Goal: Download file/media

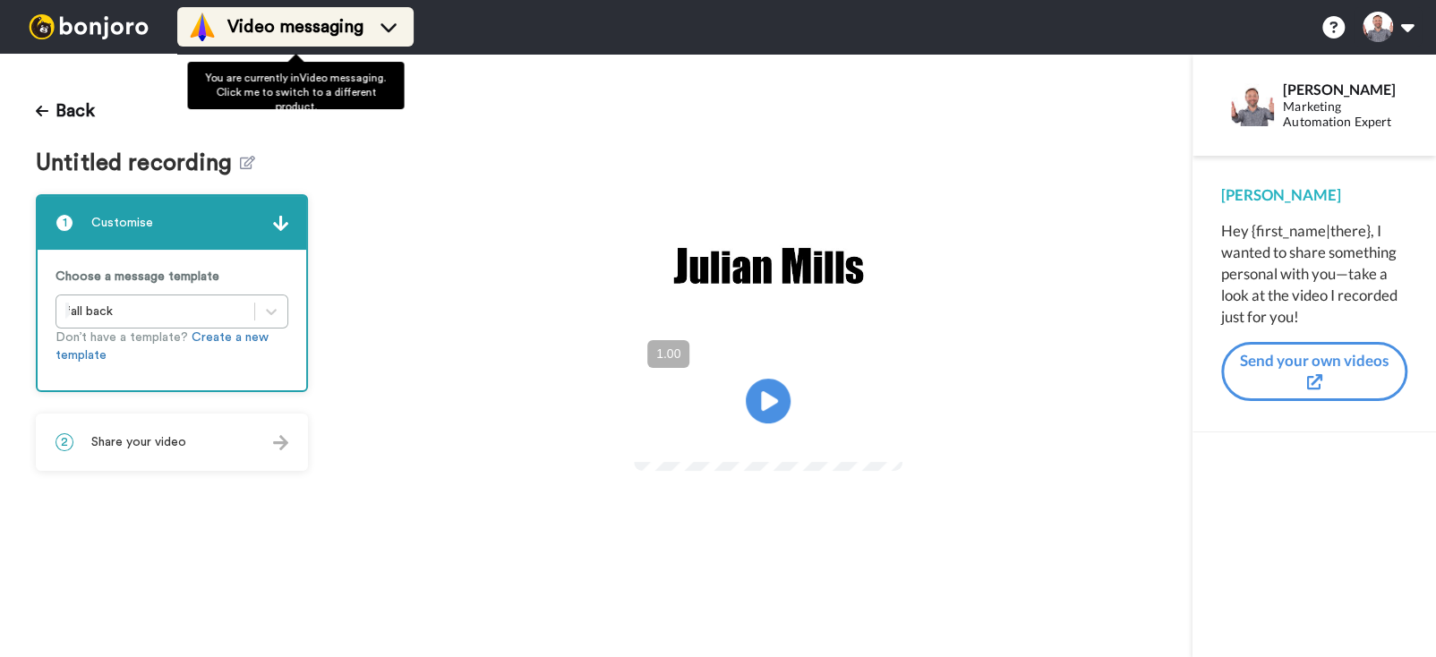
click at [257, 21] on span "Video messaging" at bounding box center [295, 26] width 136 height 25
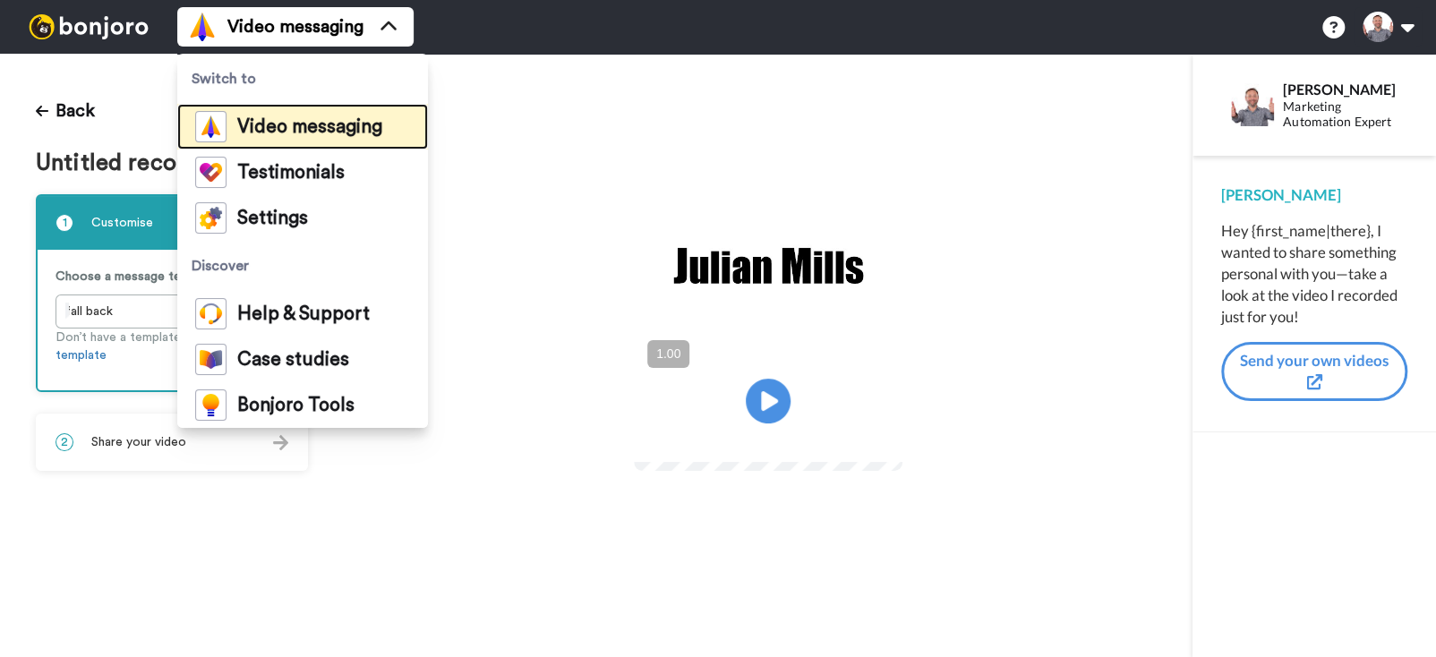
click at [282, 128] on span "Video messaging" at bounding box center [309, 127] width 145 height 18
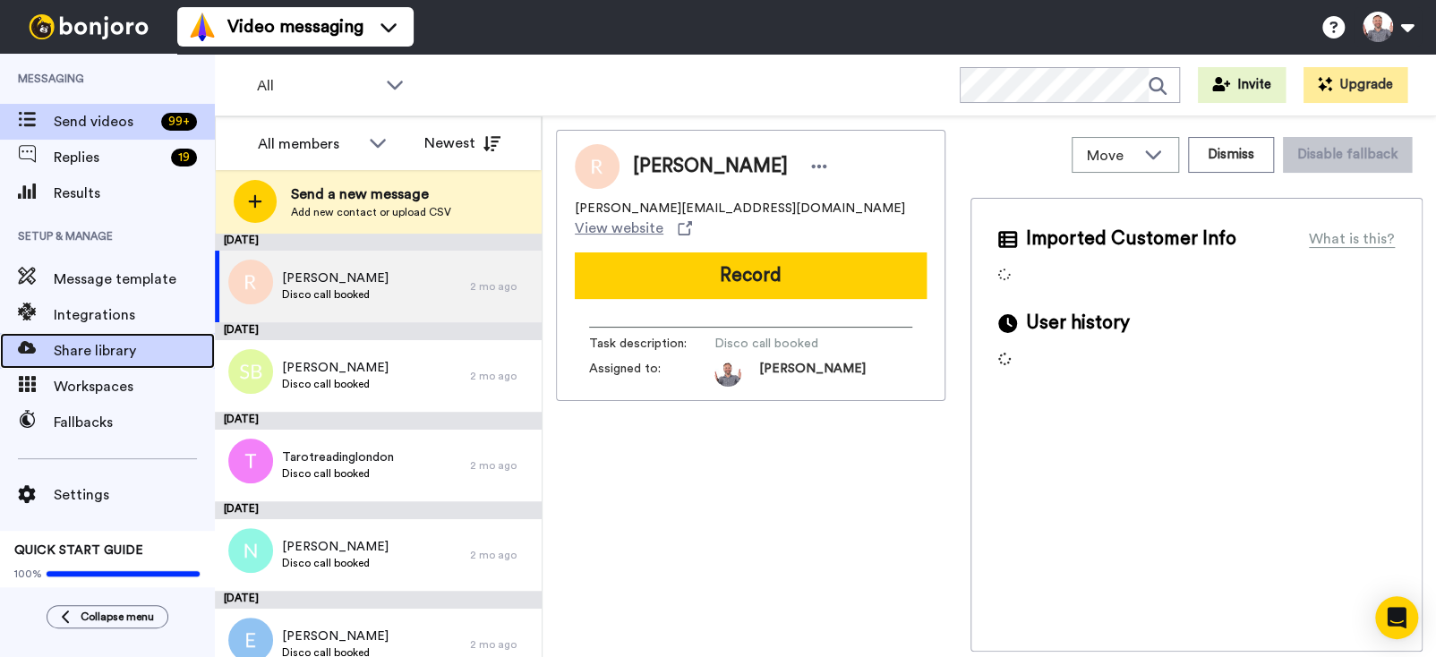
click at [99, 348] on span "Share library" at bounding box center [134, 350] width 161 height 21
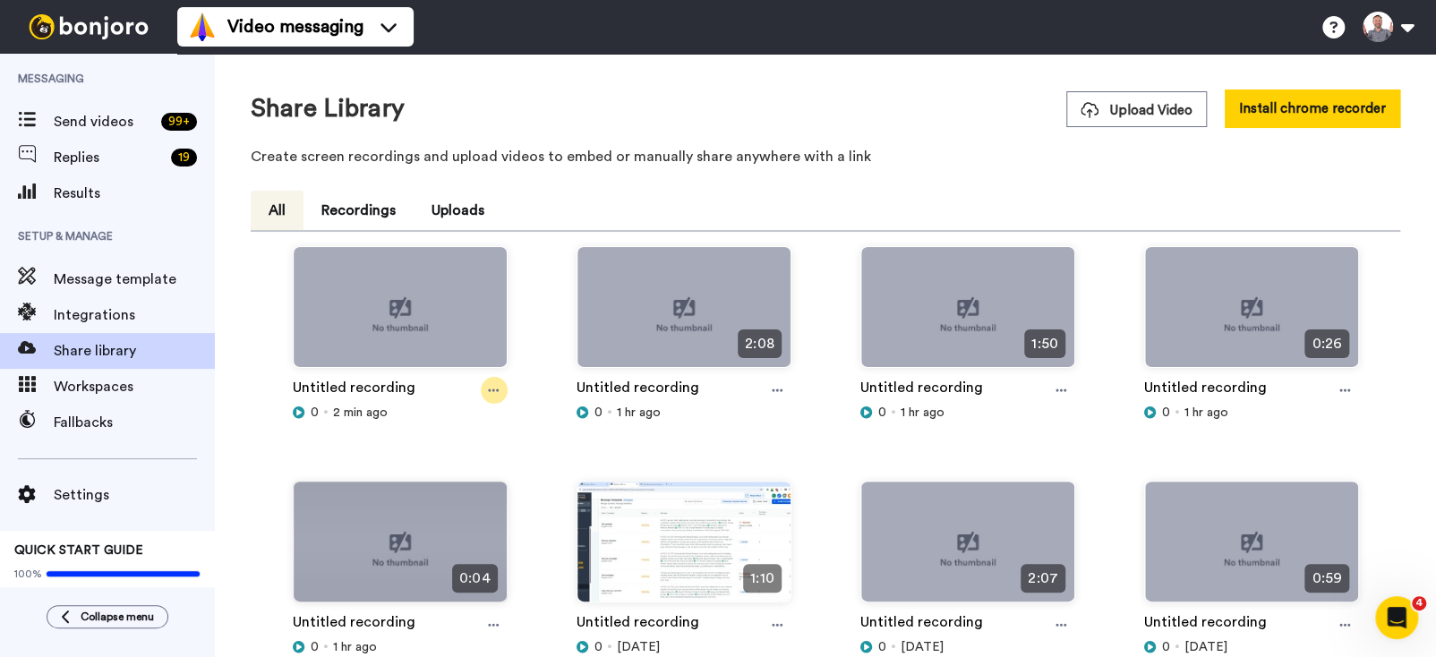
click at [489, 393] on icon at bounding box center [493, 390] width 11 height 13
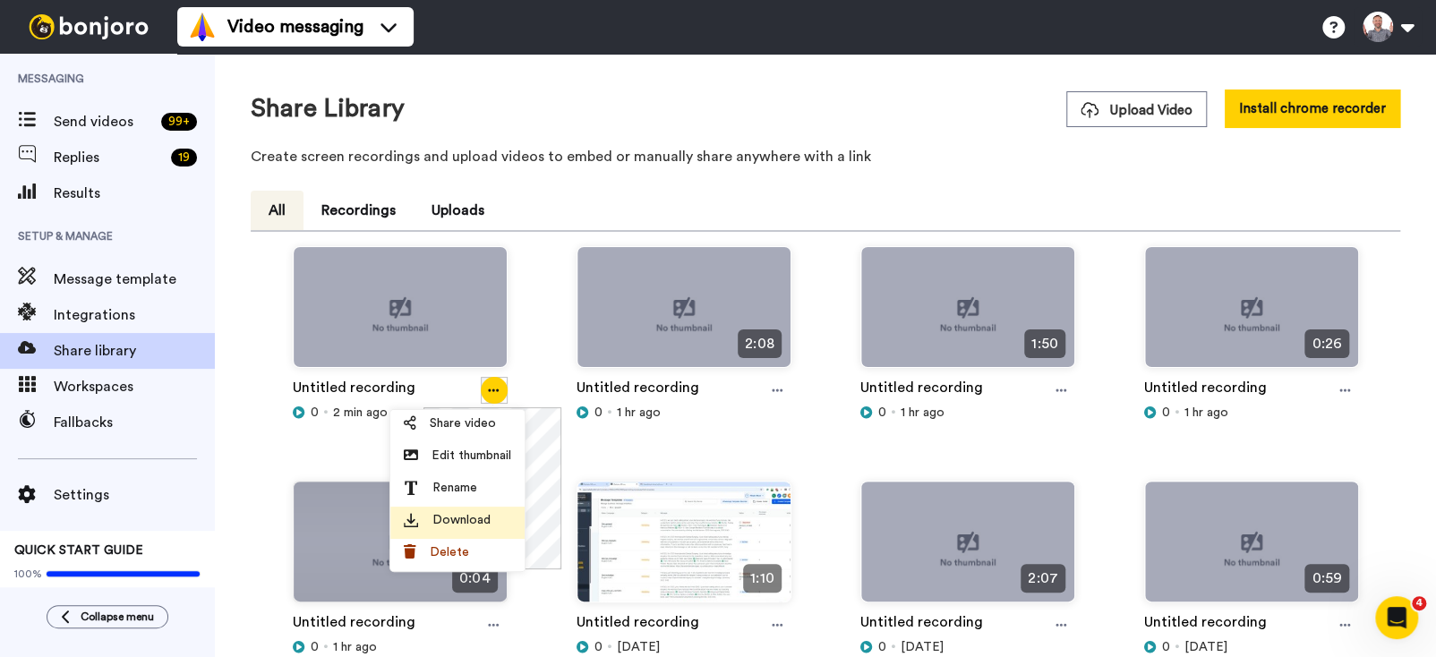
click at [454, 512] on span "Download" at bounding box center [461, 520] width 58 height 18
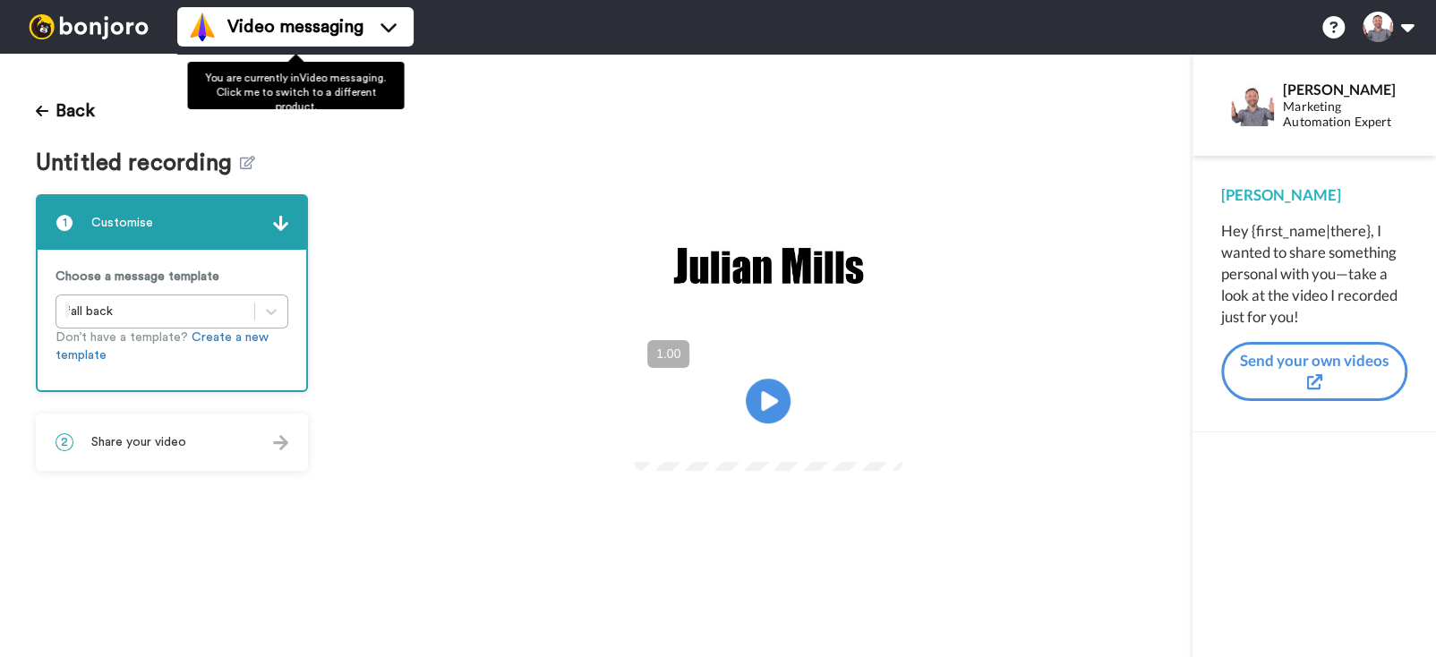
drag, startPoint x: 284, startPoint y: 22, endPoint x: 390, endPoint y: 47, distance: 109.5
click at [284, 22] on span "Video messaging" at bounding box center [295, 26] width 136 height 25
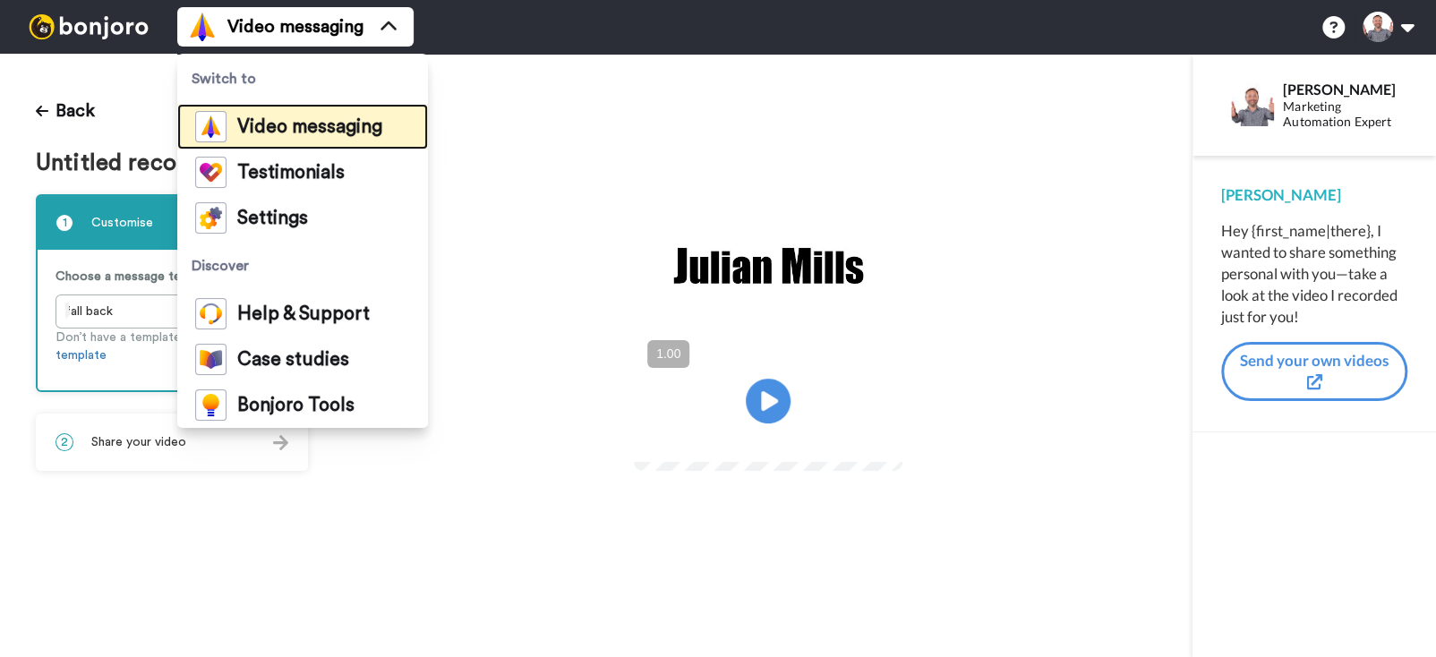
click at [297, 125] on span "Video messaging" at bounding box center [309, 127] width 145 height 18
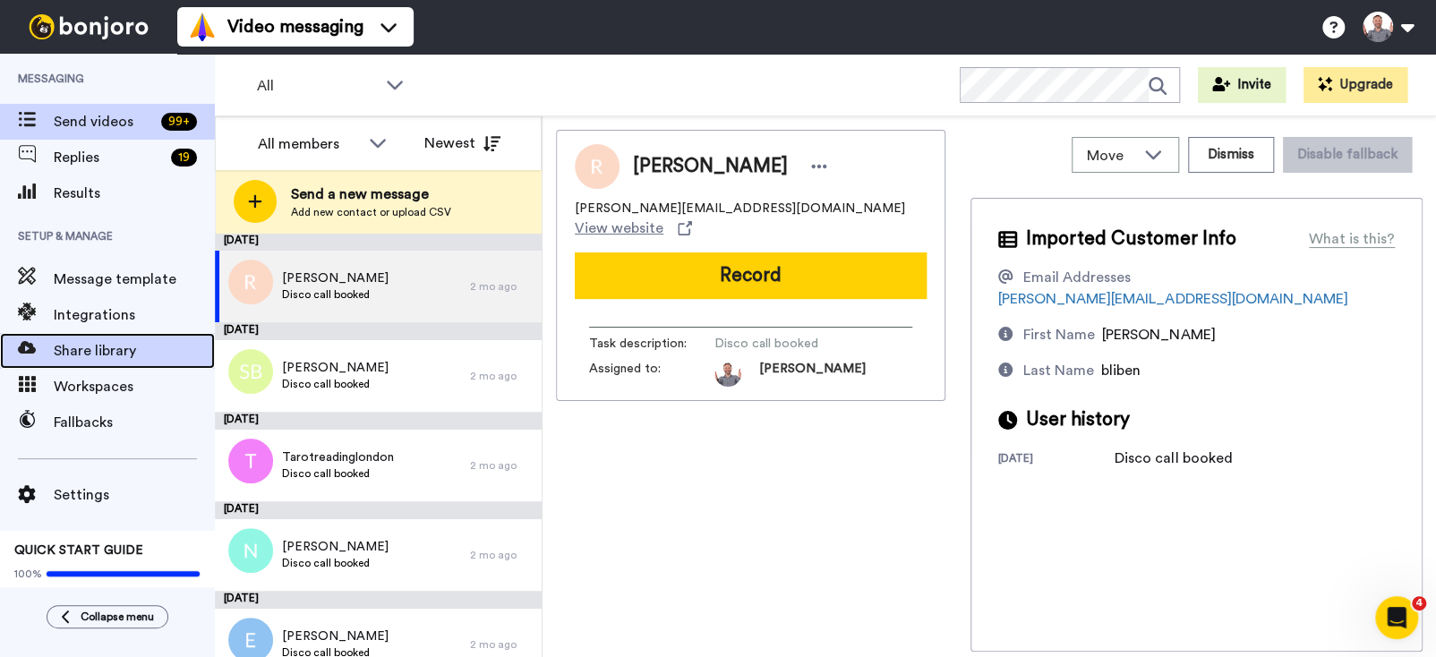
click at [98, 346] on span "Share library" at bounding box center [134, 350] width 161 height 21
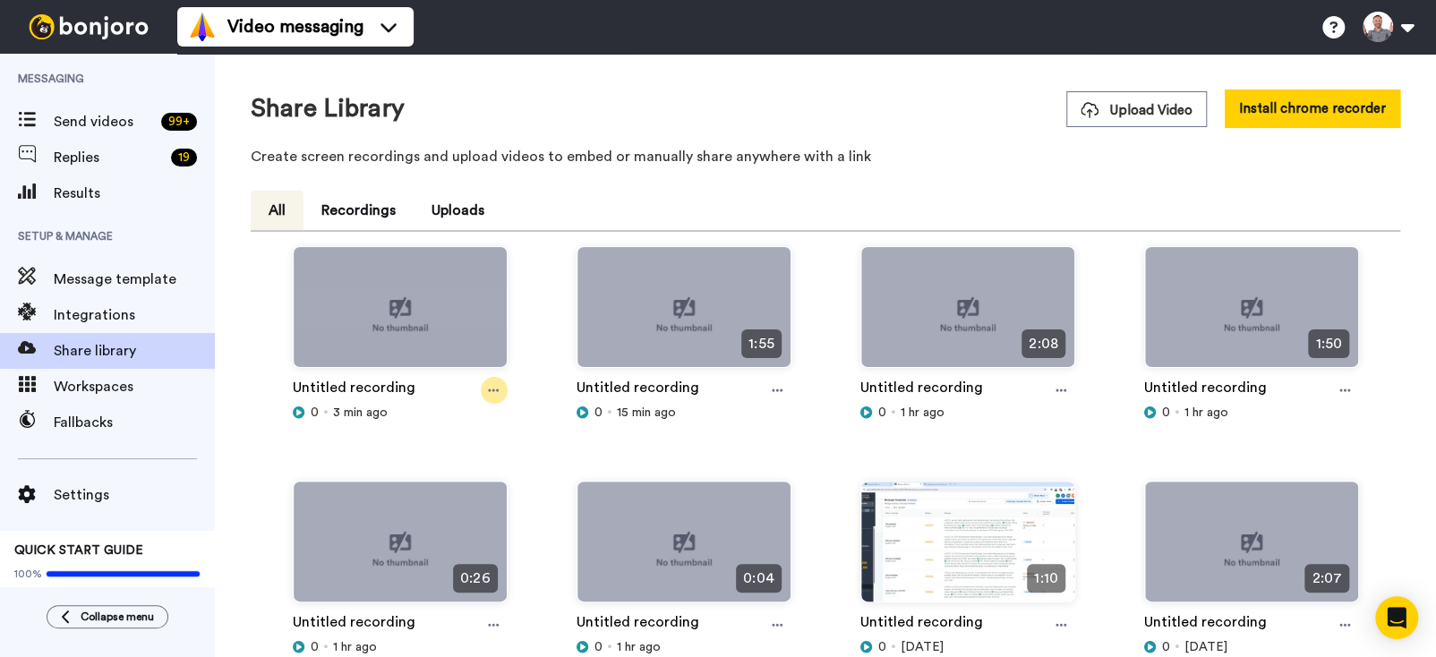
click at [493, 389] on icon at bounding box center [493, 390] width 11 height 13
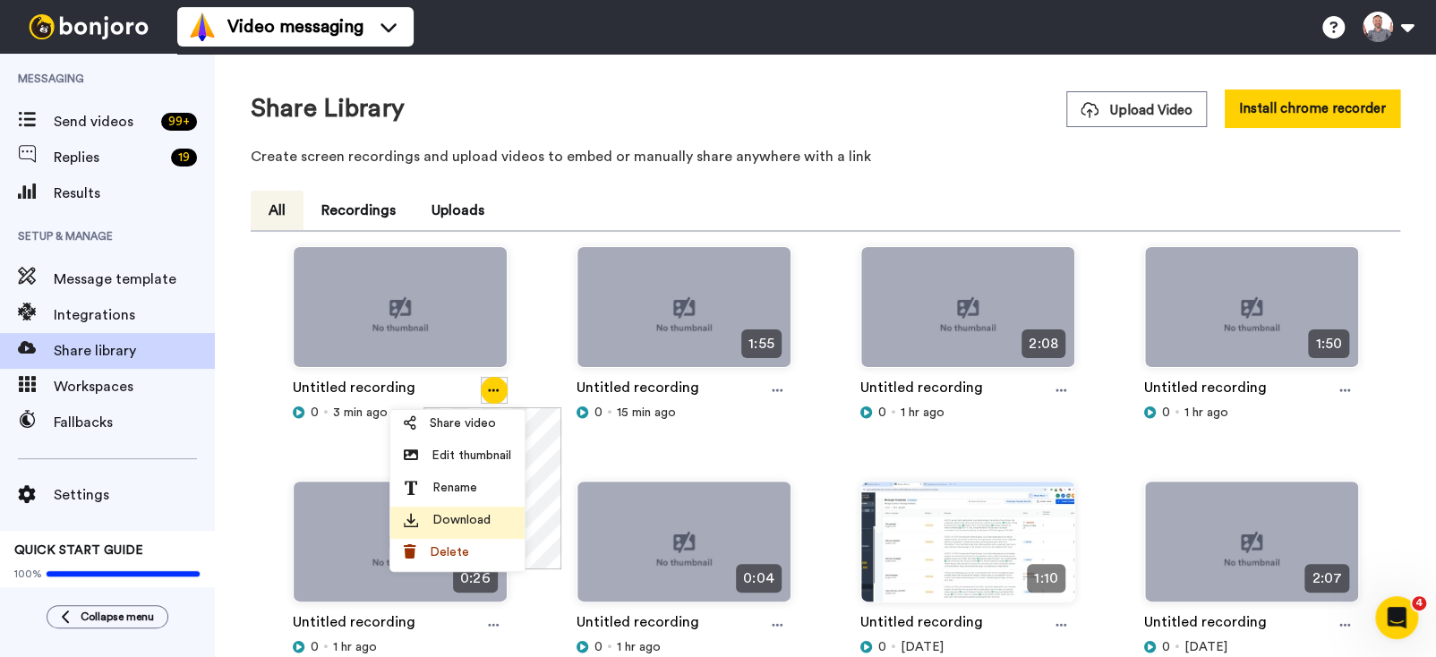
click at [446, 523] on span "Download" at bounding box center [461, 520] width 58 height 18
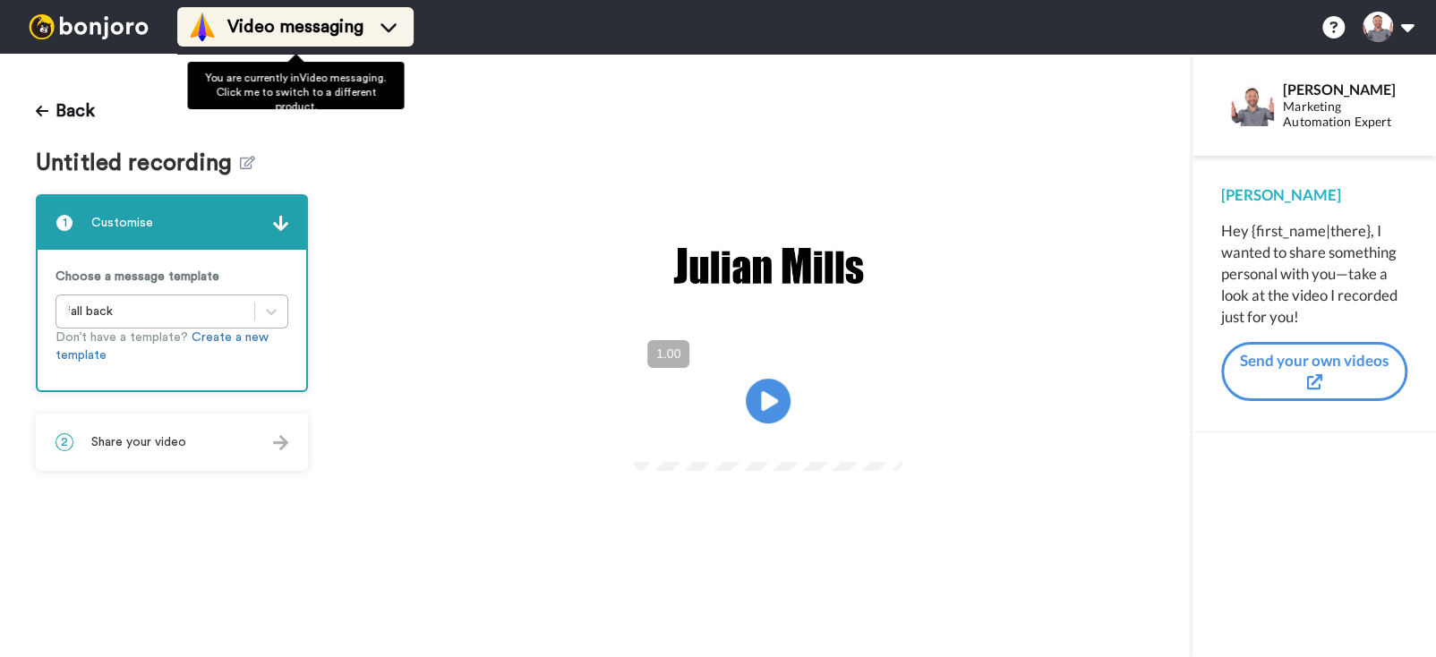
click at [352, 24] on span "Video messaging" at bounding box center [295, 26] width 136 height 25
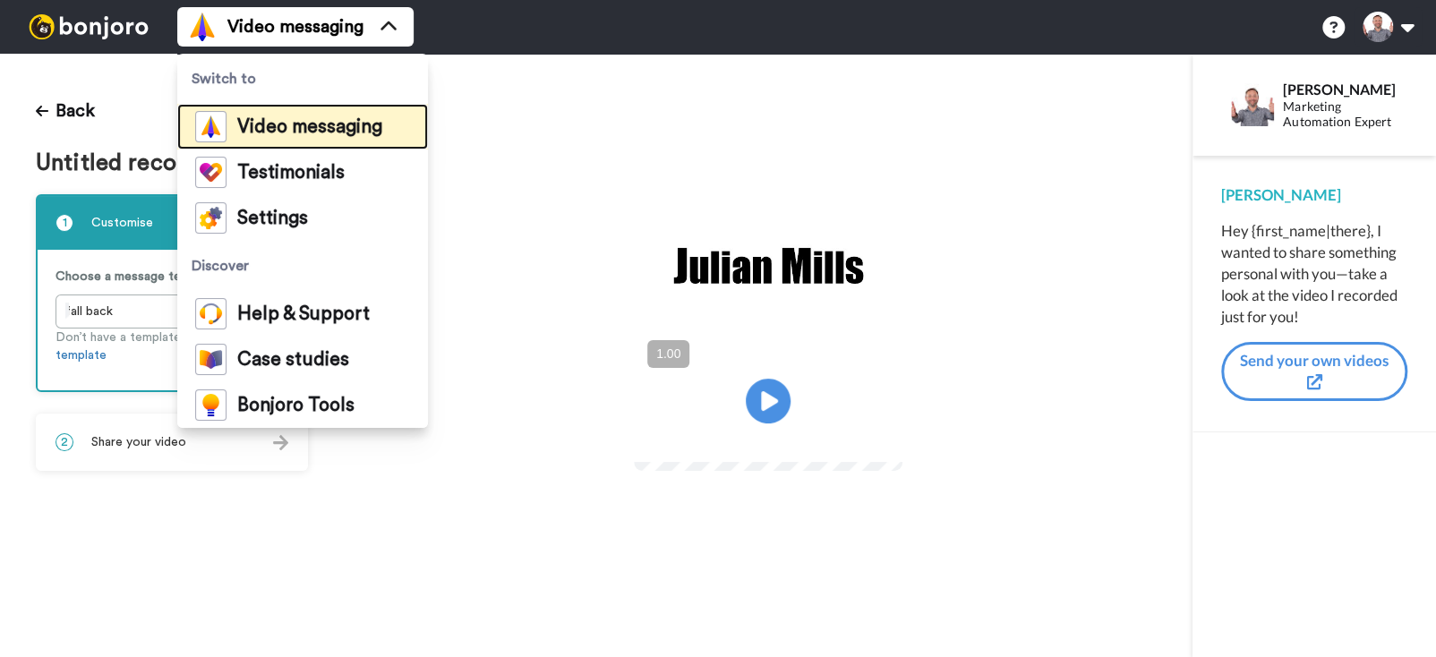
click at [294, 119] on span "Video messaging" at bounding box center [309, 127] width 145 height 18
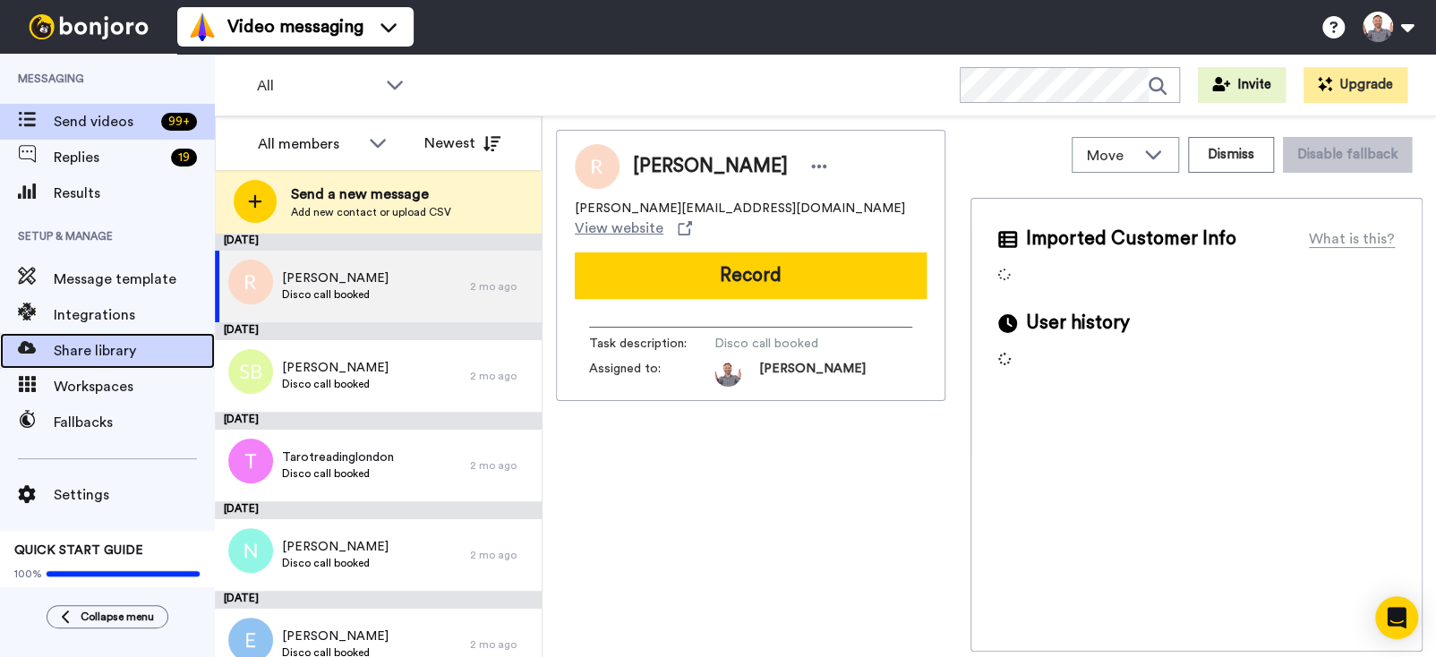
click at [92, 349] on span "Share library" at bounding box center [134, 350] width 161 height 21
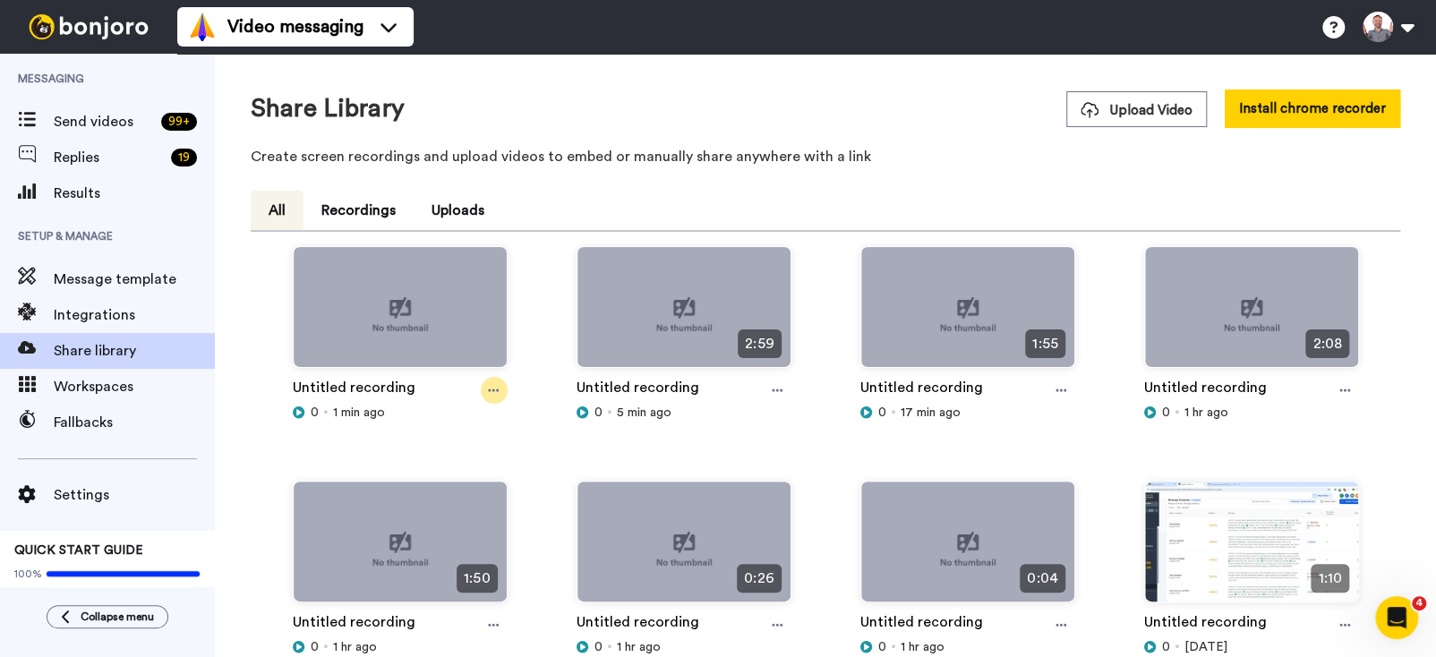
click at [497, 395] on div at bounding box center [494, 390] width 27 height 27
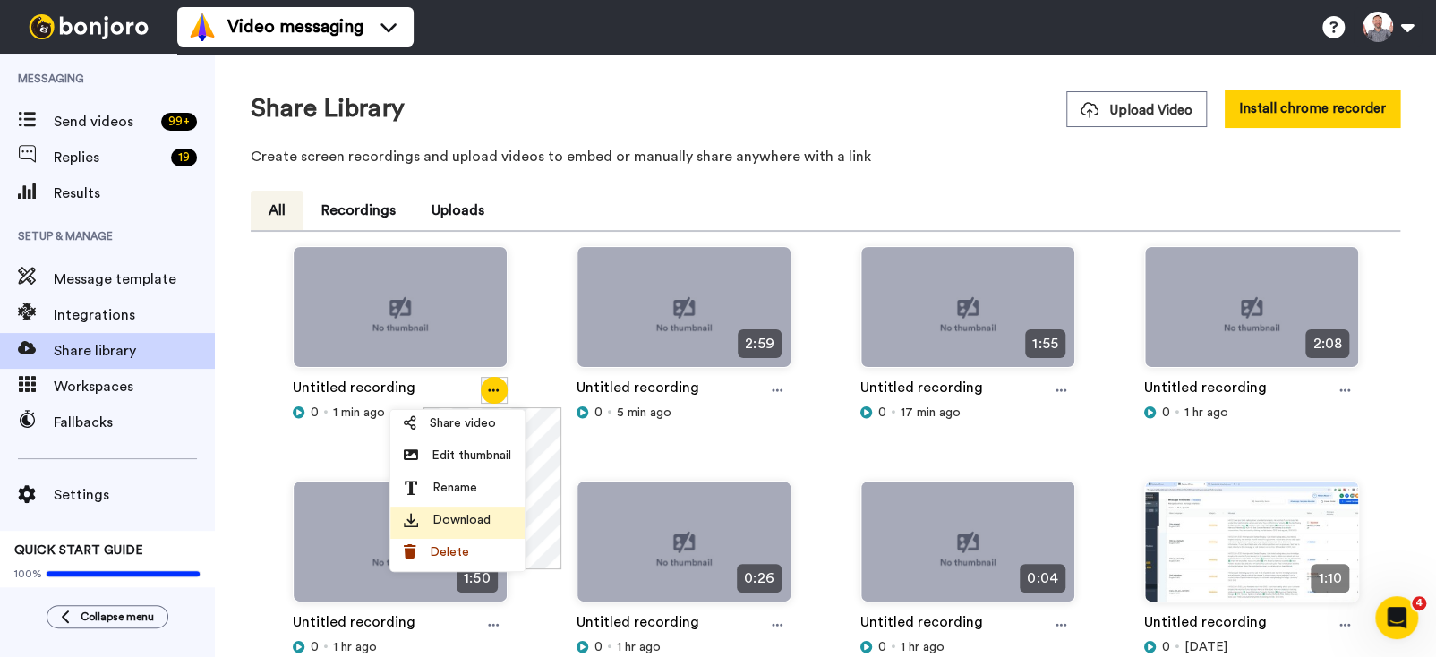
click at [470, 516] on span "Download" at bounding box center [461, 520] width 58 height 18
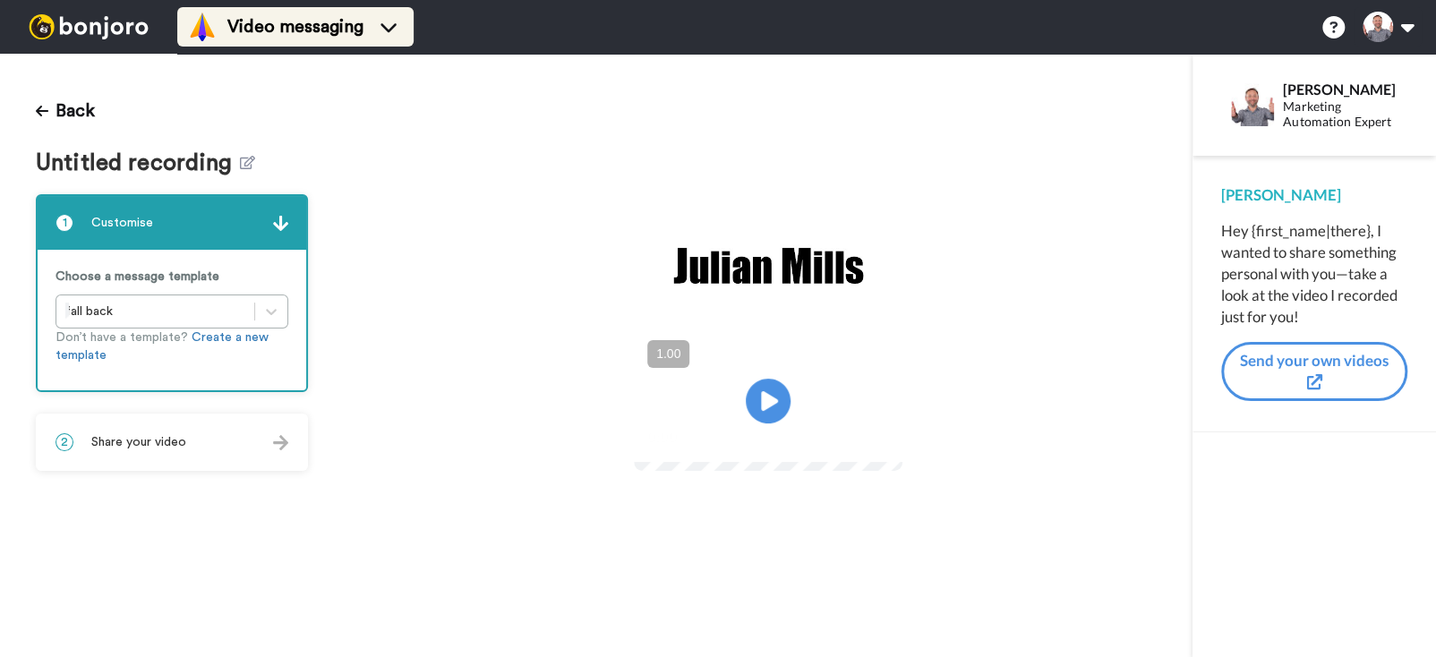
click at [295, 28] on span "Video messaging" at bounding box center [295, 26] width 136 height 25
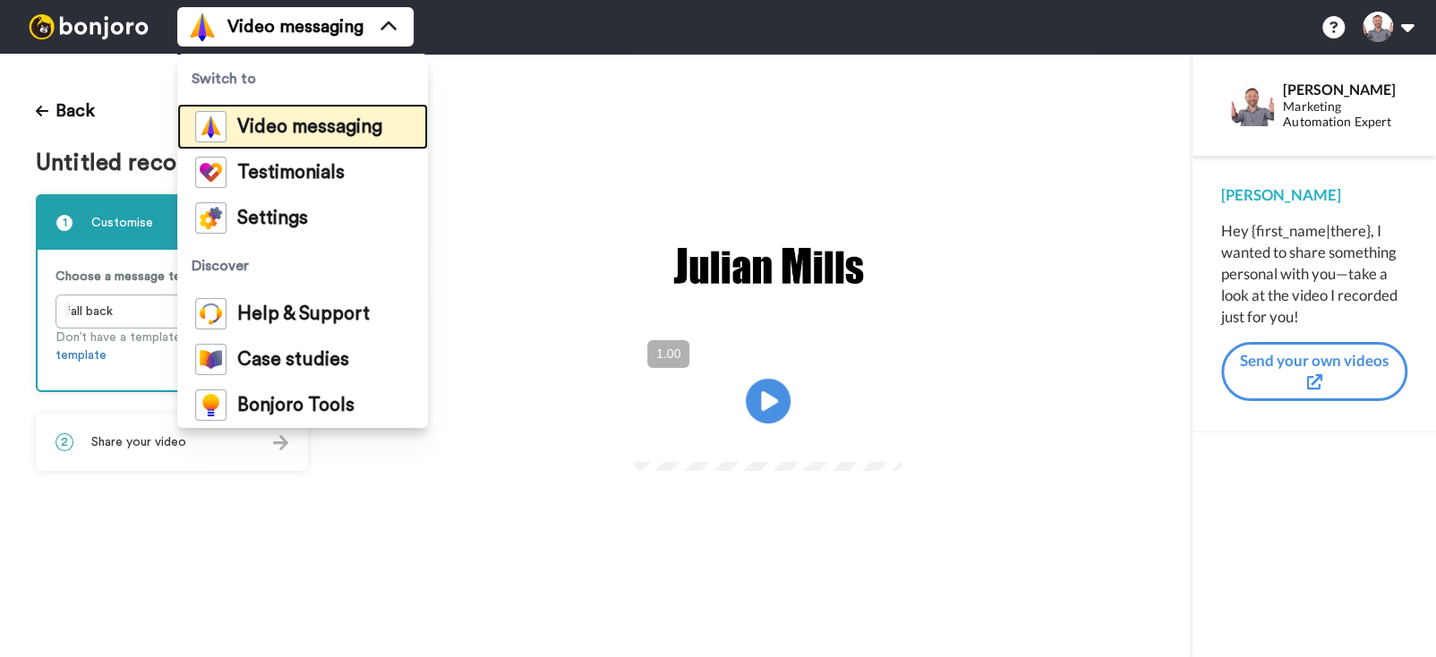
click at [293, 135] on div "Video messaging" at bounding box center [288, 126] width 187 height 31
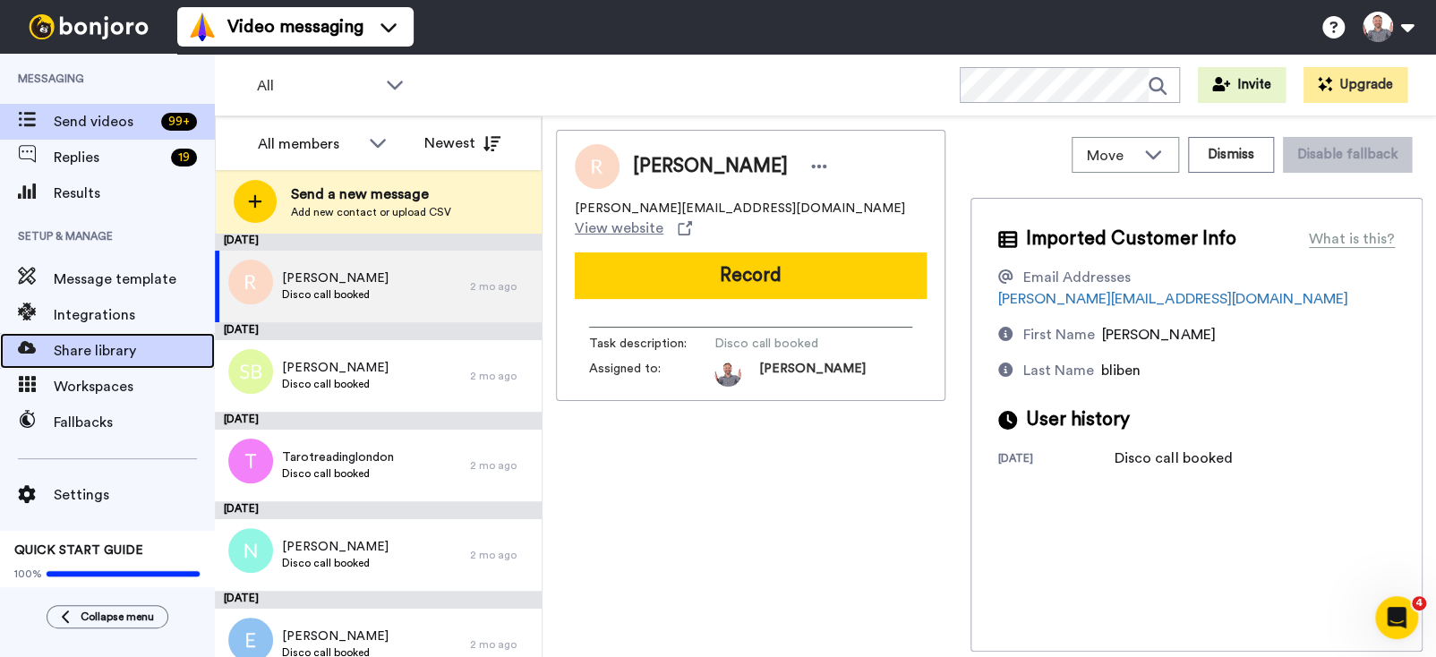
click at [83, 345] on span "Share library" at bounding box center [134, 350] width 161 height 21
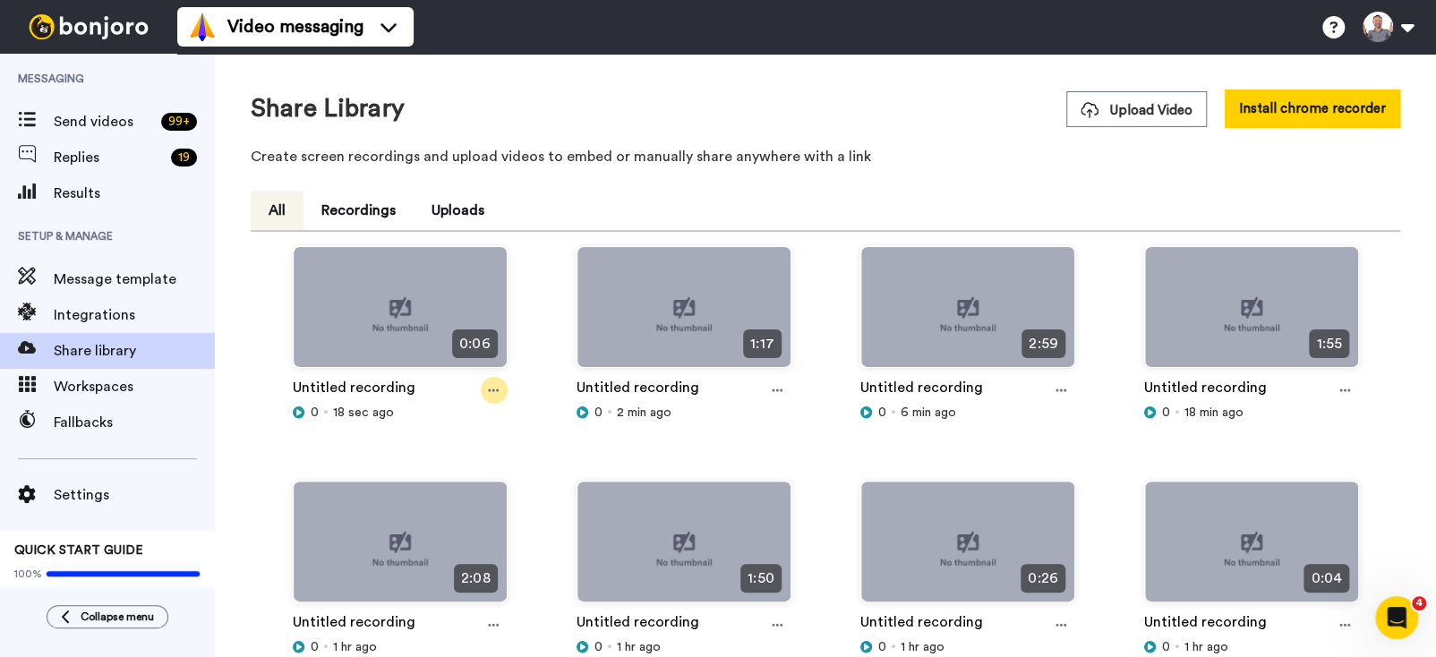
click at [484, 390] on div at bounding box center [494, 390] width 27 height 27
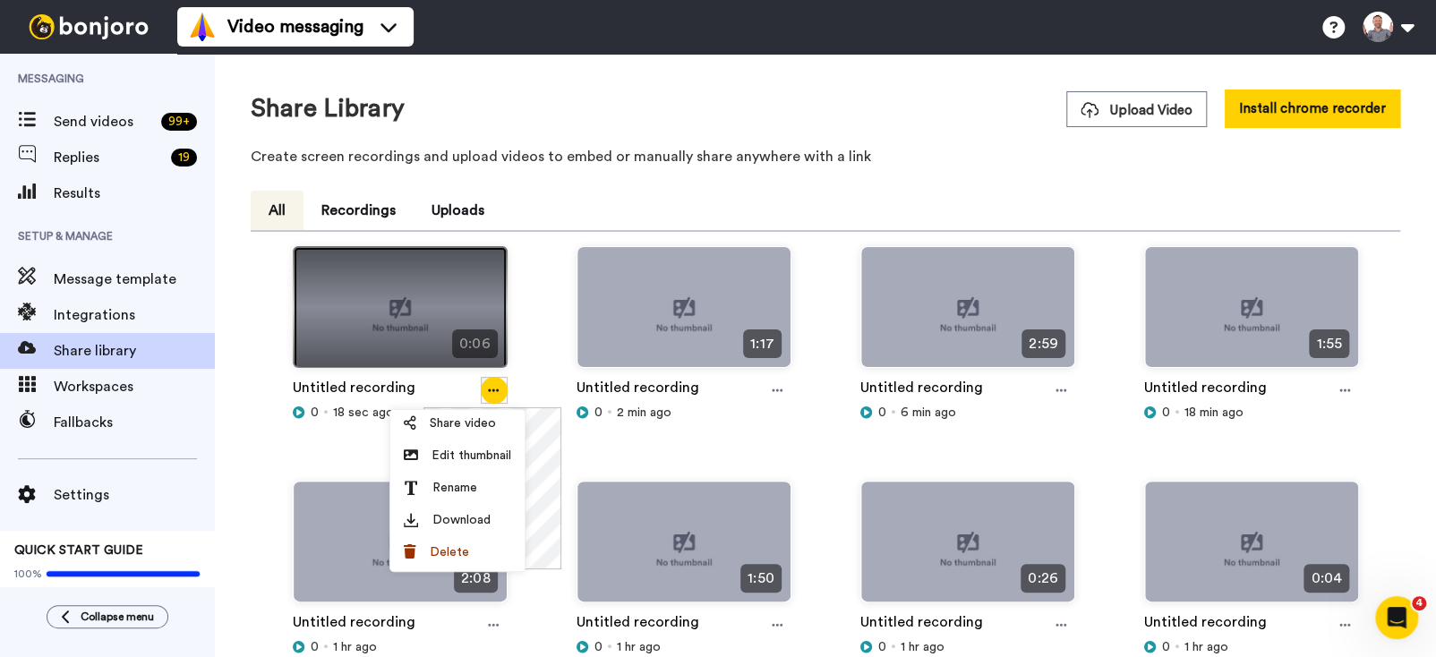
click at [422, 324] on img at bounding box center [400, 314] width 213 height 135
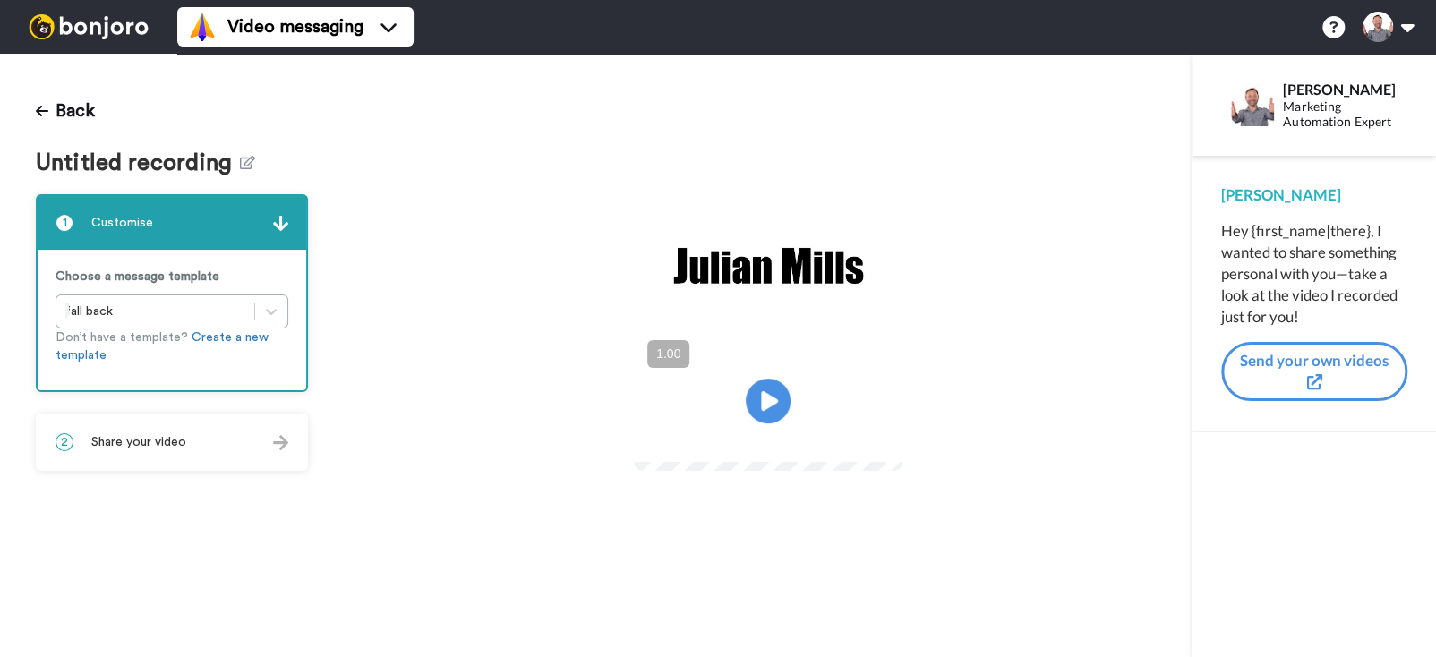
click at [634, 466] on video at bounding box center [768, 398] width 269 height 134
click at [765, 398] on icon "Play/Pause" at bounding box center [768, 400] width 47 height 85
click at [758, 380] on icon at bounding box center [768, 400] width 47 height 47
click at [774, 398] on icon "Play/Pause" at bounding box center [768, 400] width 47 height 85
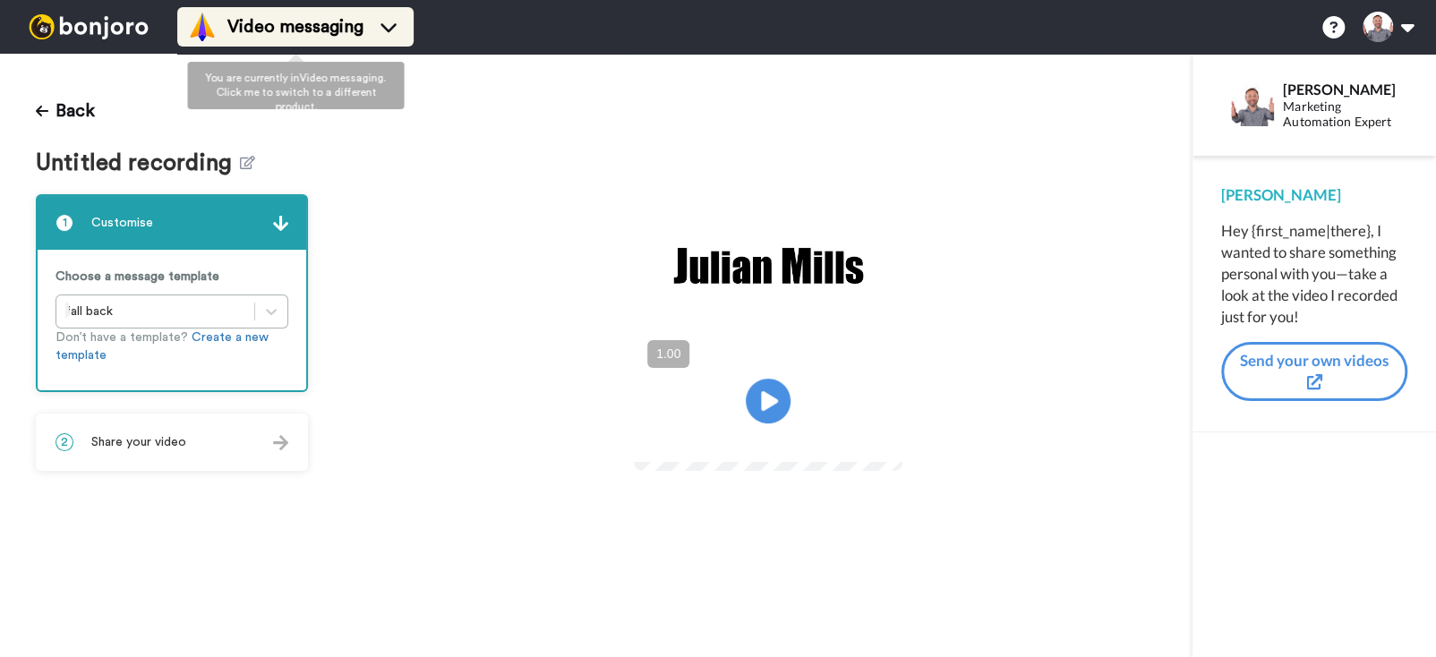
click at [306, 26] on span "Video messaging" at bounding box center [295, 26] width 136 height 25
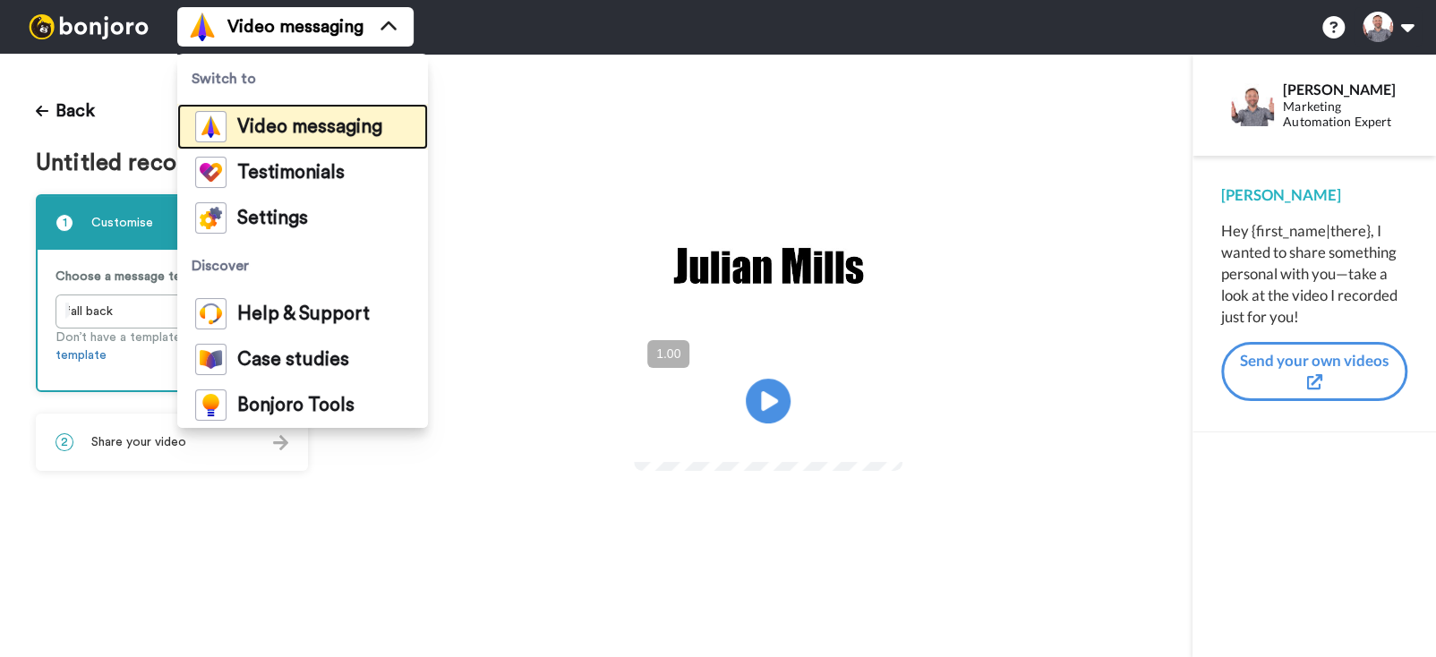
click at [278, 123] on span "Video messaging" at bounding box center [309, 127] width 145 height 18
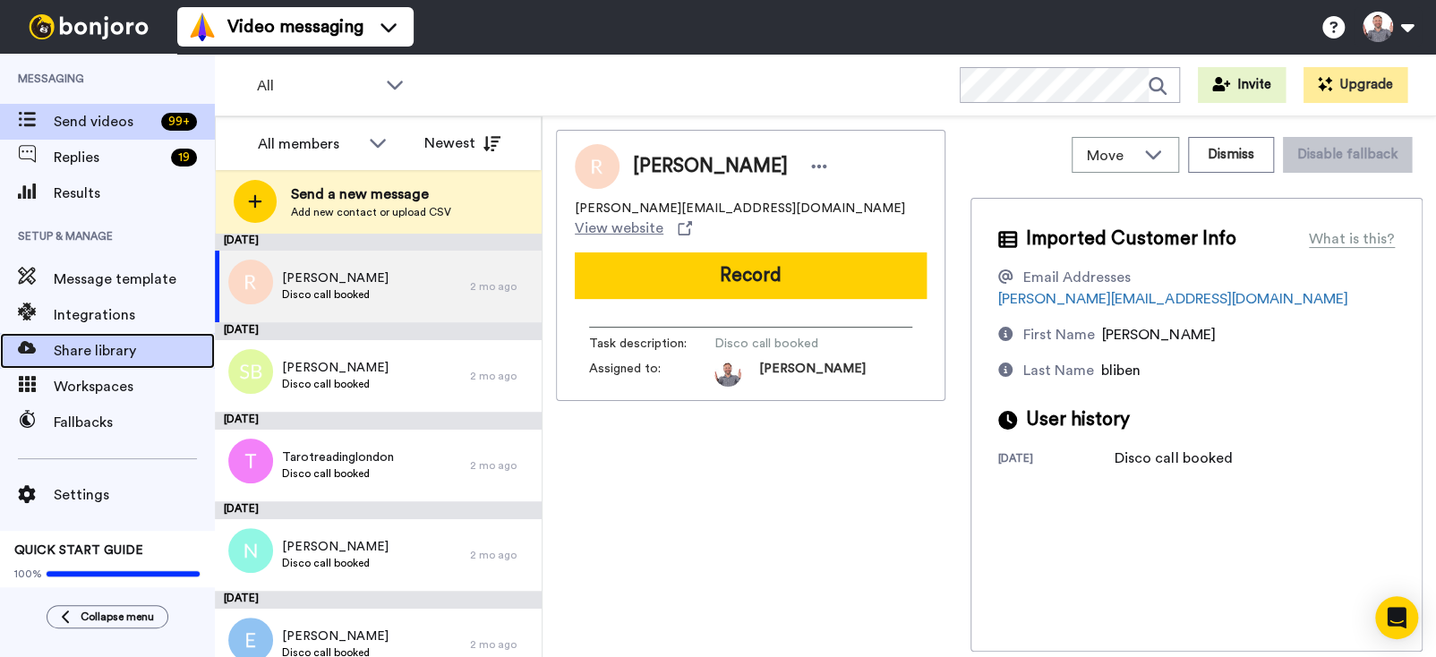
click at [128, 354] on span "Share library" at bounding box center [134, 350] width 161 height 21
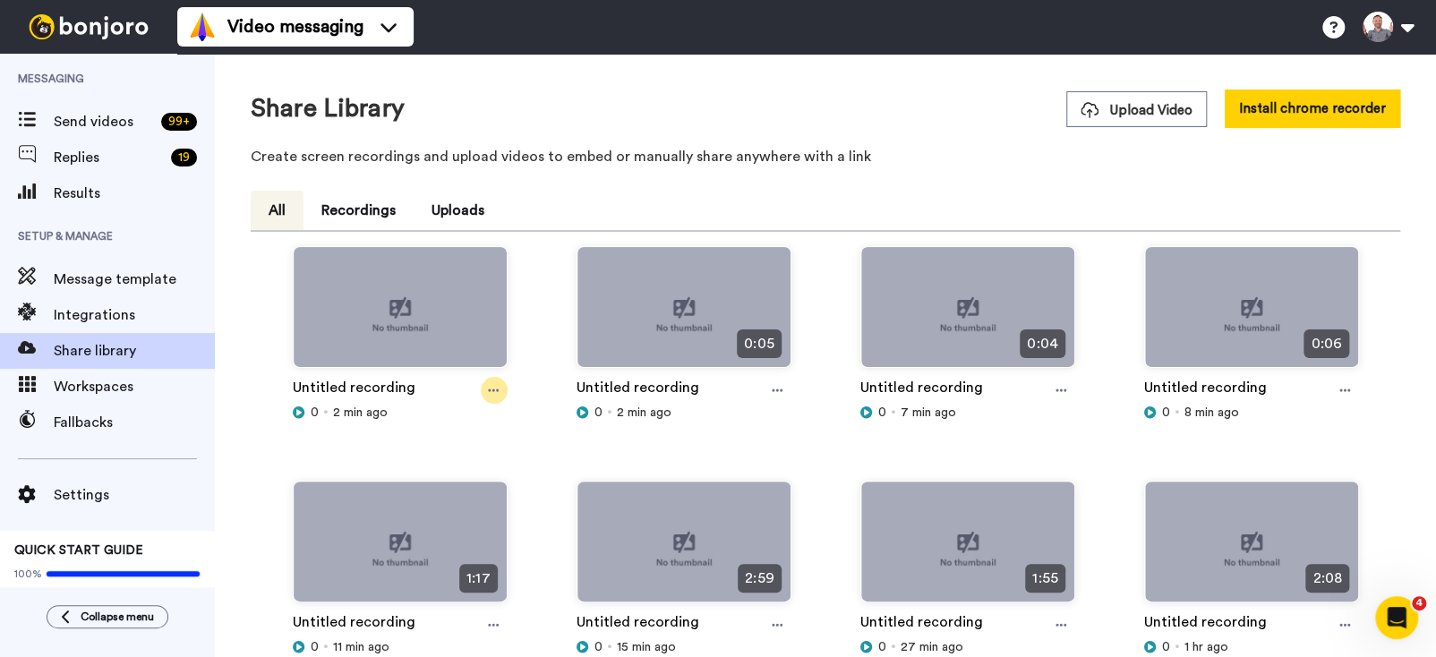
click at [498, 387] on div at bounding box center [494, 390] width 27 height 27
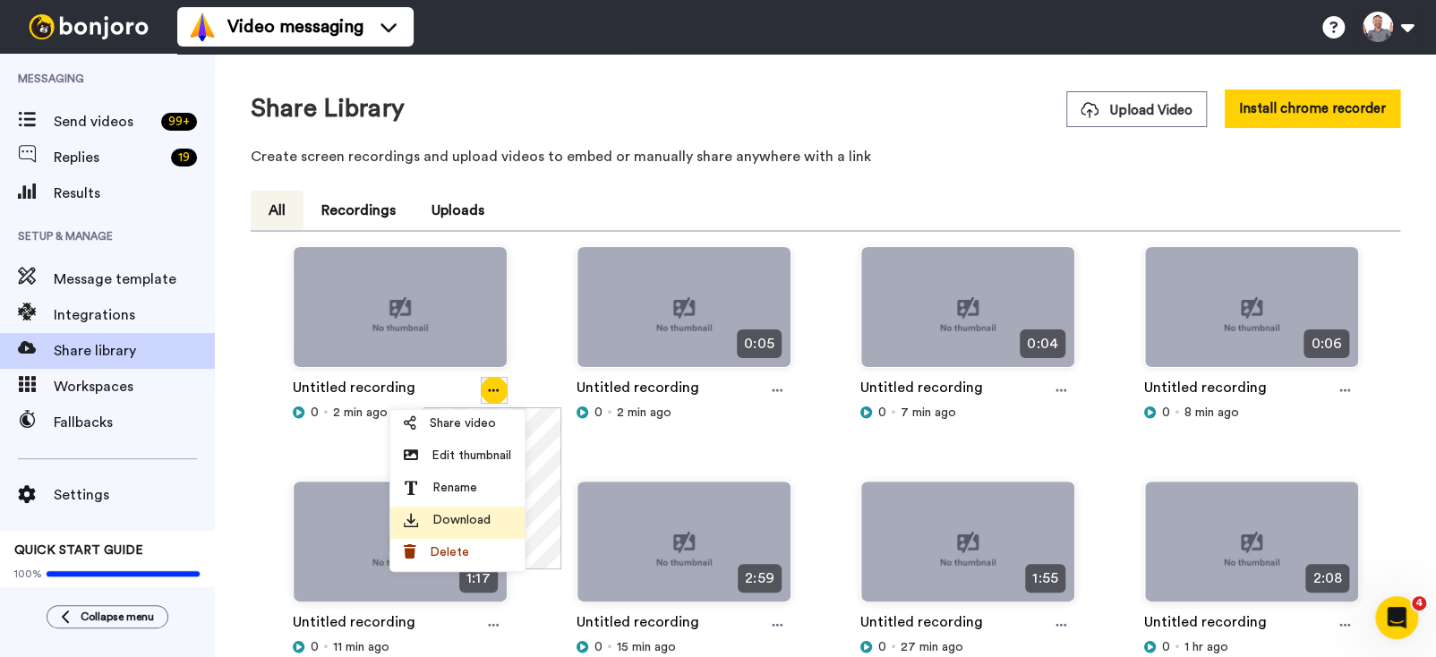
click at [458, 516] on span "Download" at bounding box center [461, 520] width 58 height 18
